Goal: Use online tool/utility: Utilize a website feature to perform a specific function

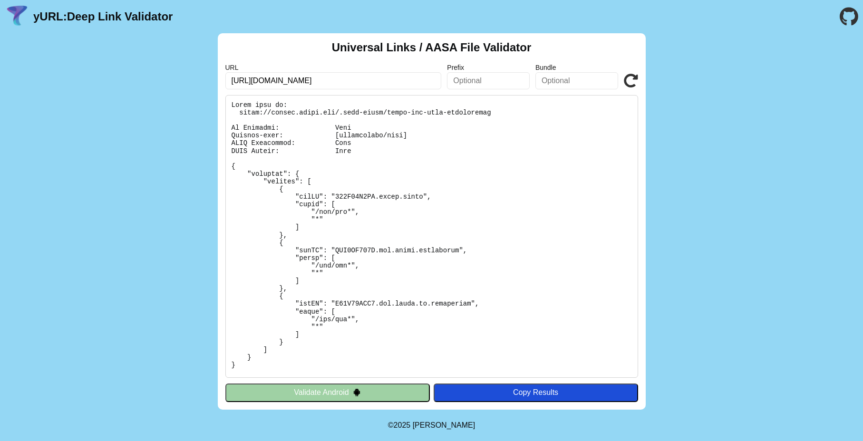
click at [378, 87] on input "https://emails.macys.com/pub/cc?_ri_=X0Gzc2X%3DAQpglLjHJlTQGzdEsgOW2hTdEqu4pJ4E…" at bounding box center [333, 80] width 216 height 17
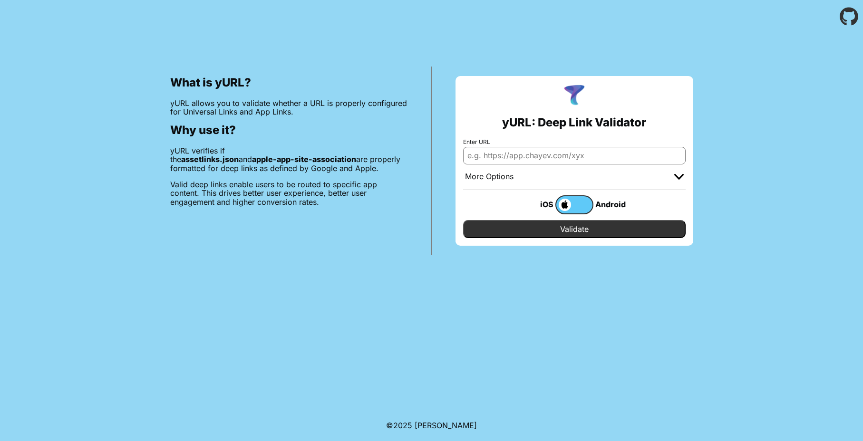
click at [506, 153] on input "Enter URL" at bounding box center [574, 155] width 223 height 17
paste input "movable-ink.trugreen.com"
click at [467, 155] on input "movable-ink.trugreen.com" at bounding box center [574, 155] width 223 height 17
type input "[URL][DOMAIN_NAME]"
click at [524, 223] on input "Validate" at bounding box center [574, 229] width 223 height 18
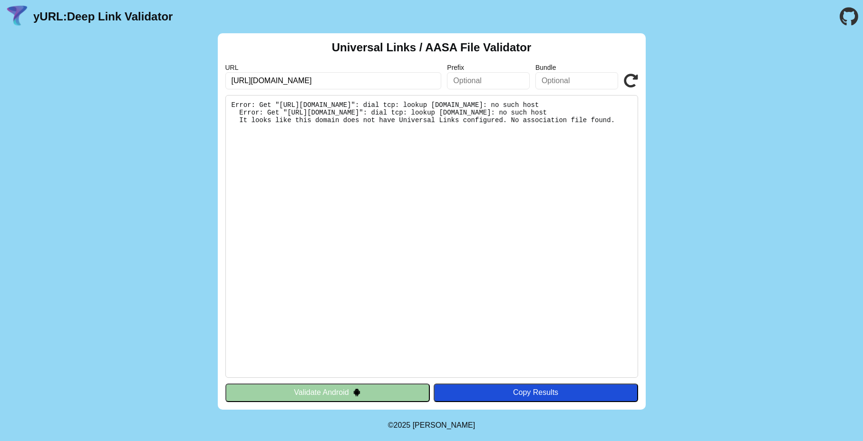
click at [271, 82] on input "[URL][DOMAIN_NAME]" at bounding box center [333, 80] width 216 height 17
click at [273, 81] on input "[URL][DOMAIN_NAME]" at bounding box center [333, 80] width 216 height 17
type input "[URL][DOMAIN_NAME]"
click button "Validate" at bounding box center [0, 0] width 0 height 0
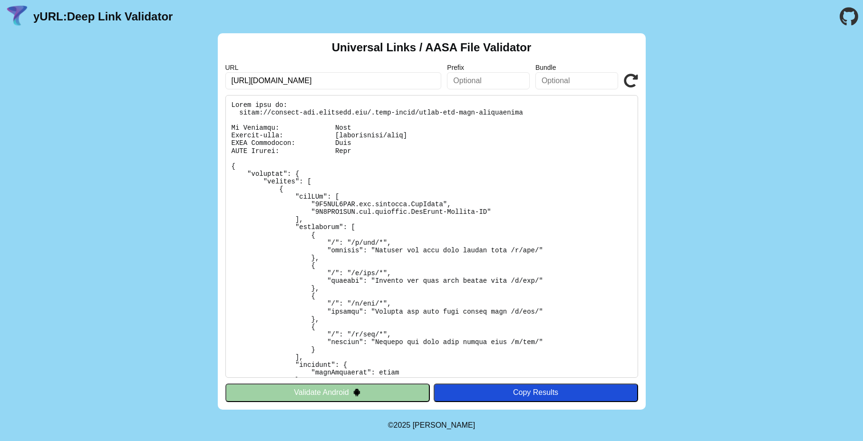
click at [307, 81] on input "[URL][DOMAIN_NAME]" at bounding box center [333, 80] width 216 height 17
click at [726, 184] on div "Universal Links / AASA File Validator URL https://movable-ink.trugreen.com Pref…" at bounding box center [431, 221] width 863 height 377
click at [396, 391] on button "Validate Android" at bounding box center [327, 393] width 204 height 18
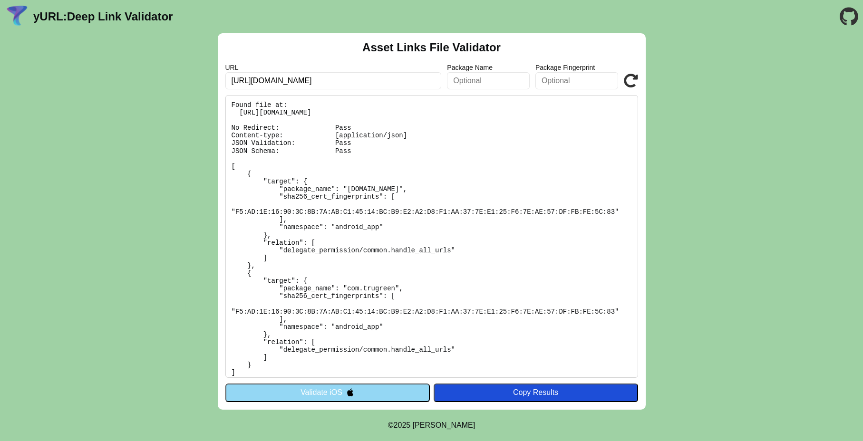
click at [308, 83] on input "[URL][DOMAIN_NAME]" at bounding box center [333, 80] width 216 height 17
click at [297, 77] on input "[URL][DOMAIN_NAME]" at bounding box center [333, 80] width 216 height 17
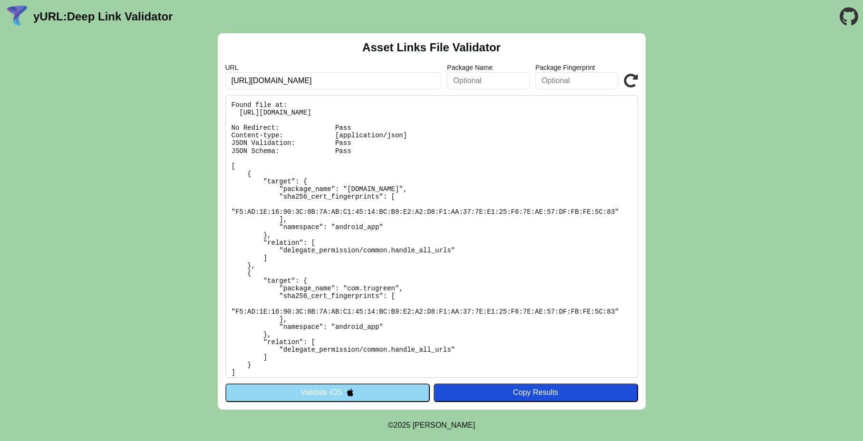
click at [297, 77] on input "[URL][DOMAIN_NAME]" at bounding box center [333, 80] width 216 height 17
click at [333, 385] on button "Validate iOS" at bounding box center [327, 393] width 204 height 18
